Goal: Book appointment/travel/reservation

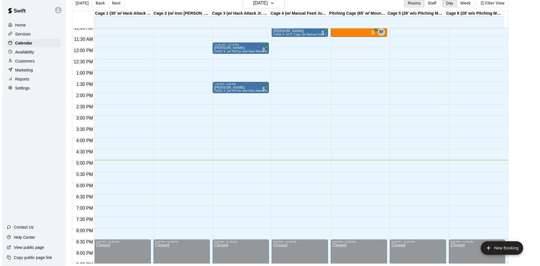
scroll to position [278, 0]
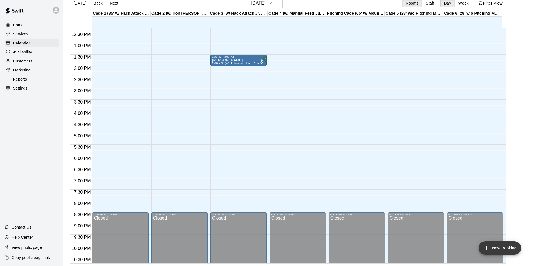
click at [489, 247] on icon "add" at bounding box center [486, 247] width 7 height 7
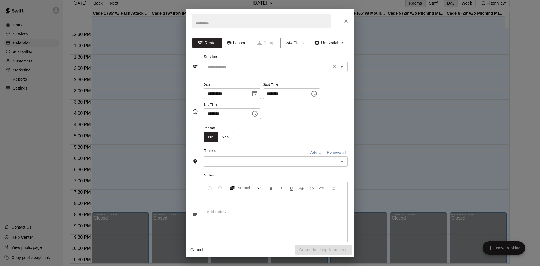
click at [260, 67] on input "text" at bounding box center [267, 66] width 124 height 7
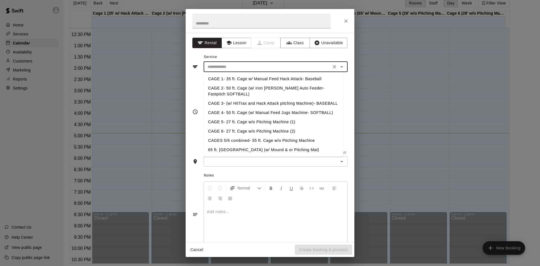
click at [282, 103] on li "CAGE 3- (w/ HitTrax and Hack Attack pitching Machine)- BASEBALL" at bounding box center [274, 103] width 140 height 9
type input "**********"
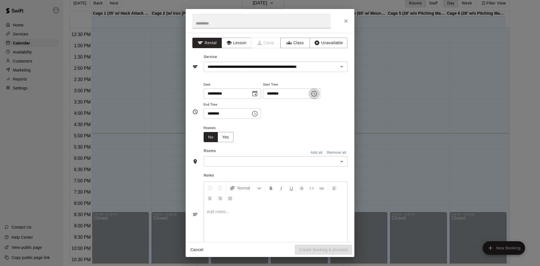
click at [318, 93] on icon "Choose time, selected time is 2:00 PM" at bounding box center [314, 93] width 7 height 7
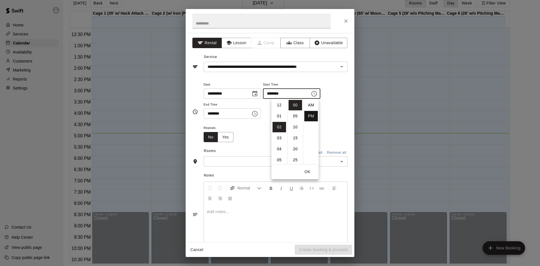
scroll to position [10, 0]
click at [279, 134] on li "05" at bounding box center [280, 138] width 14 height 10
click at [295, 136] on li "15" at bounding box center [296, 138] width 14 height 10
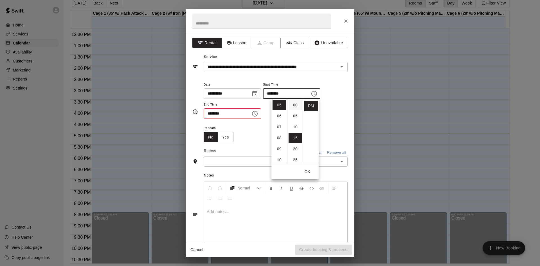
click at [292, 107] on li "00" at bounding box center [296, 105] width 14 height 10
type input "********"
click at [258, 113] on icon "Choose time, selected time is 2:30 PM" at bounding box center [255, 114] width 6 height 6
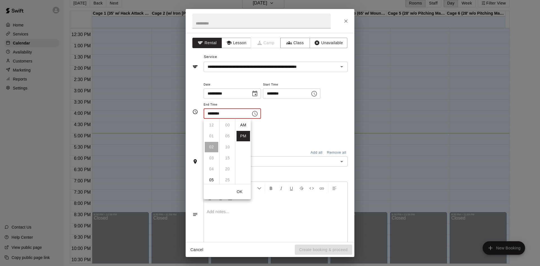
scroll to position [10, 0]
click at [212, 156] on li "05" at bounding box center [212, 158] width 14 height 10
type input "********"
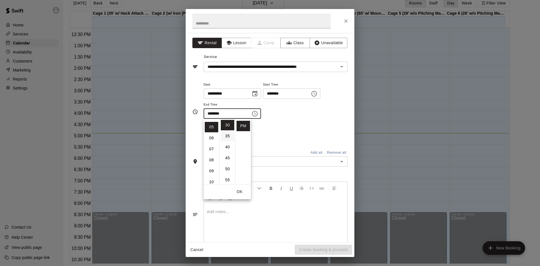
scroll to position [55, 0]
click at [268, 126] on div "Repeats No Yes" at bounding box center [276, 133] width 144 height 18
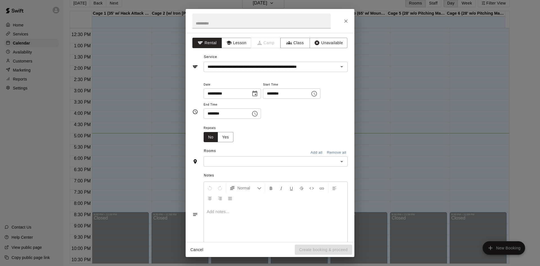
click at [280, 162] on input "text" at bounding box center [270, 161] width 131 height 7
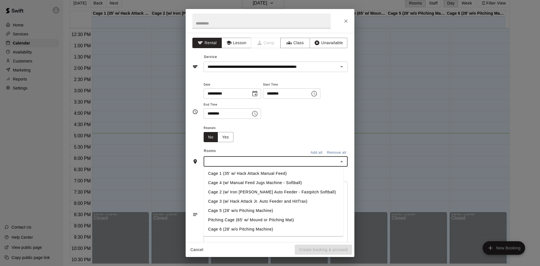
click at [265, 201] on li "Cage 3 (w/ Hack Attack Jr. Auto Feeder and HitTrax)" at bounding box center [274, 201] width 140 height 9
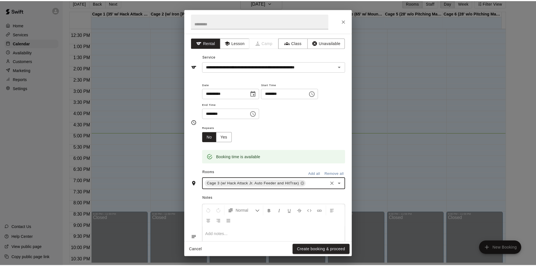
scroll to position [38, 0]
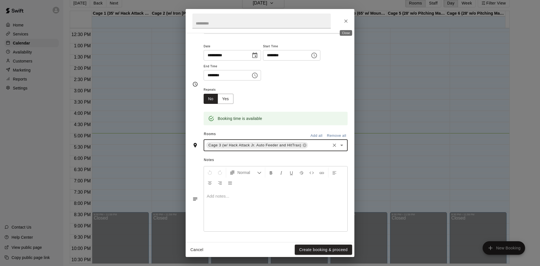
click at [348, 17] on button "Close" at bounding box center [346, 21] width 10 height 10
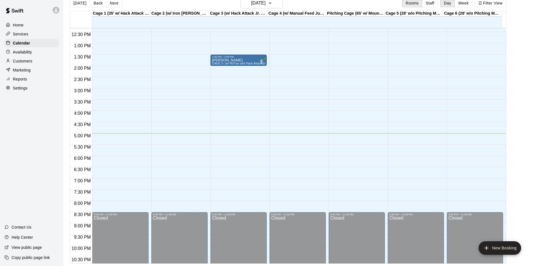
click at [23, 60] on p "Customers" at bounding box center [22, 61] width 19 height 6
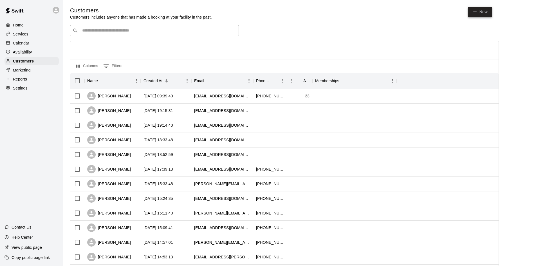
click at [481, 12] on link "New" at bounding box center [480, 12] width 24 height 10
select select "**"
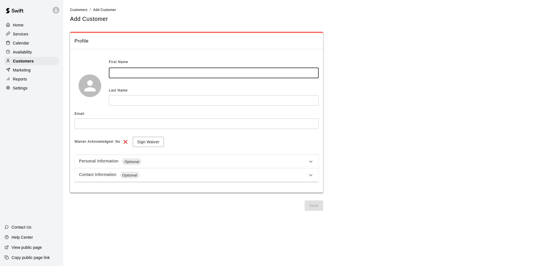
click at [140, 74] on input "text" at bounding box center [214, 73] width 210 height 10
type input "*****"
click at [155, 96] on input "text" at bounding box center [214, 100] width 210 height 10
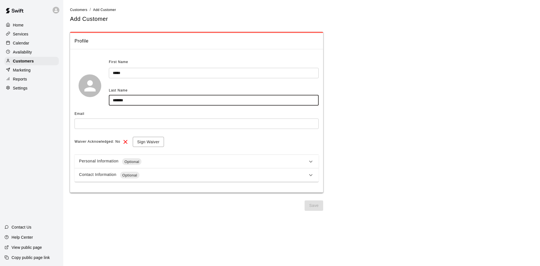
type input "*******"
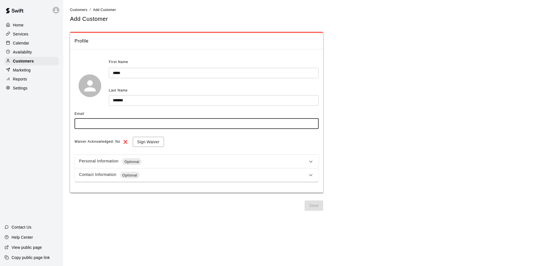
drag, startPoint x: 124, startPoint y: 123, endPoint x: 114, endPoint y: 126, distance: 10.9
click at [122, 123] on input "text" at bounding box center [197, 123] width 244 height 10
type input "**********"
click at [140, 140] on button "Sign Waiver" at bounding box center [148, 142] width 31 height 10
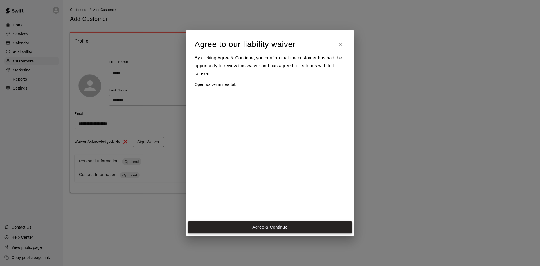
click at [303, 221] on button "Agree & Continue" at bounding box center [270, 227] width 164 height 12
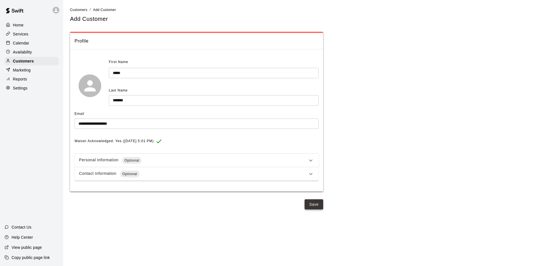
click at [317, 203] on button "Save" at bounding box center [314, 204] width 19 height 10
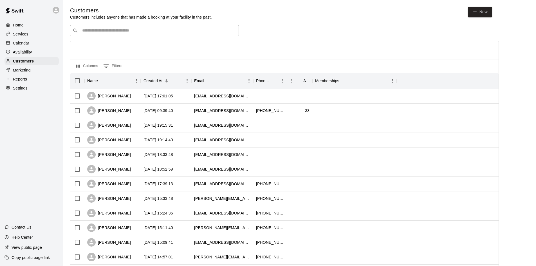
click at [27, 41] on p "Calendar" at bounding box center [21, 43] width 16 height 6
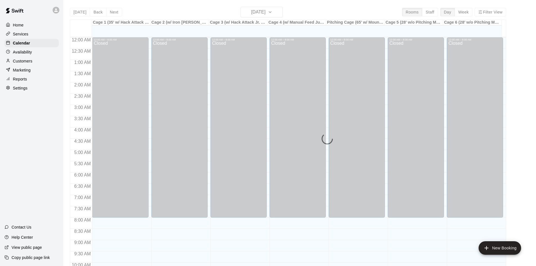
scroll to position [288, 0]
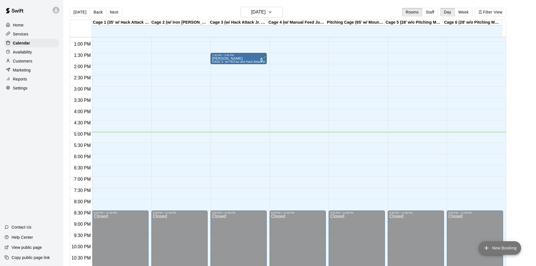
click at [498, 246] on button "New Booking" at bounding box center [500, 248] width 42 height 14
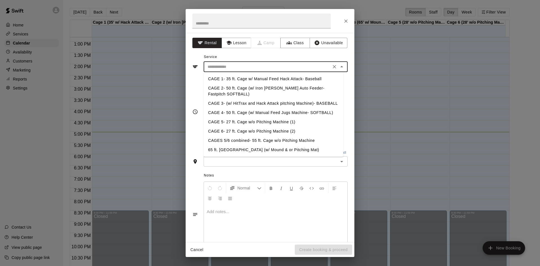
click at [297, 69] on input "text" at bounding box center [267, 66] width 124 height 7
click at [246, 102] on li "CAGE 3- (w/ HitTrax and Hack Attack pitching Machine)- BASEBALL" at bounding box center [274, 103] width 140 height 9
type input "**********"
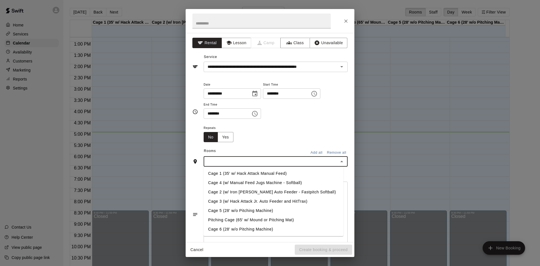
click at [261, 162] on input "text" at bounding box center [270, 161] width 131 height 7
click at [252, 199] on li "Cage 3 (w/ Hack Attack Jr. Auto Feeder and HitTrax)" at bounding box center [274, 201] width 140 height 9
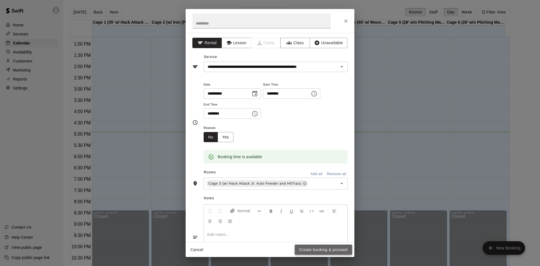
click at [317, 248] on button "Create booking & proceed" at bounding box center [323, 249] width 57 height 10
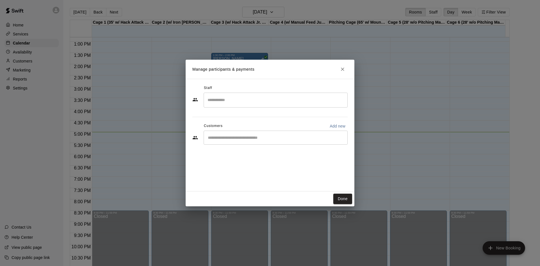
click at [243, 131] on div "​" at bounding box center [276, 138] width 144 height 14
type input "****"
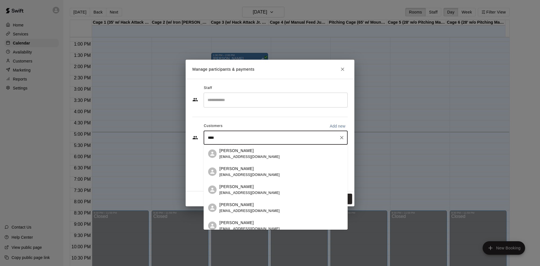
click at [254, 155] on span "[EMAIL_ADDRESS][DOMAIN_NAME]" at bounding box center [249, 157] width 60 height 4
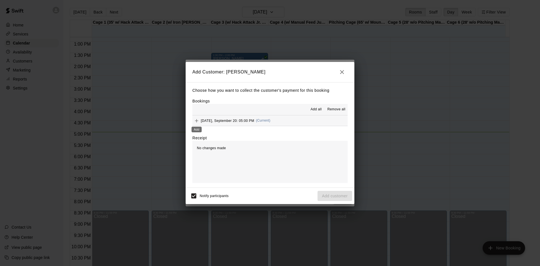
click at [197, 120] on icon "Add" at bounding box center [196, 120] width 3 height 3
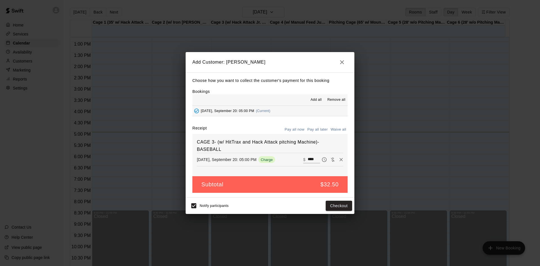
click at [334, 131] on button "Waive all" at bounding box center [338, 129] width 19 height 9
type input "*"
click at [338, 205] on button "Add customer" at bounding box center [335, 206] width 35 height 10
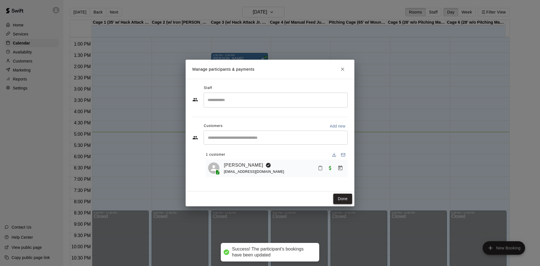
drag, startPoint x: 338, startPoint y: 200, endPoint x: 324, endPoint y: 183, distance: 22.0
click at [337, 199] on button "Done" at bounding box center [342, 199] width 19 height 10
